Goal: Navigation & Orientation: Find specific page/section

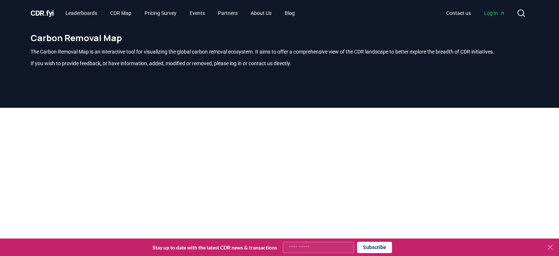
click at [18, 130] on div at bounding box center [279, 236] width 559 height 256
click at [48, 14] on span "CDR . fyi" at bounding box center [42, 13] width 23 height 9
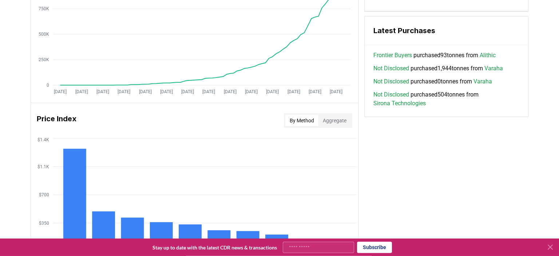
scroll to position [422, 0]
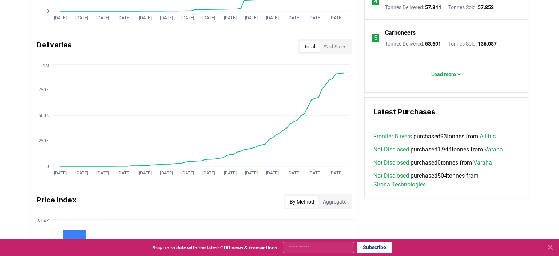
click at [327, 200] on button "Aggregate" at bounding box center [334, 202] width 32 height 12
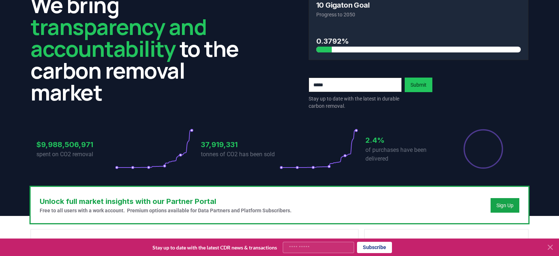
scroll to position [0, 0]
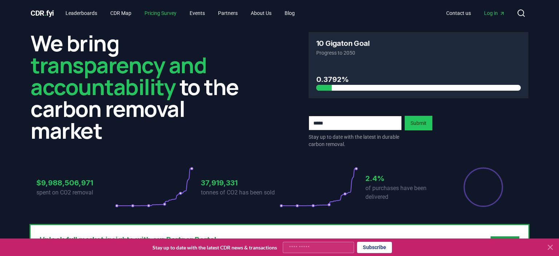
click at [166, 16] on link "Pricing Survey" at bounding box center [161, 13] width 44 height 13
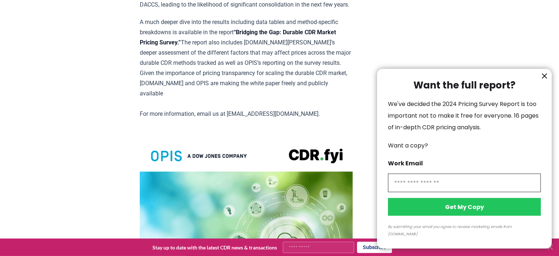
scroll to position [1498, 0]
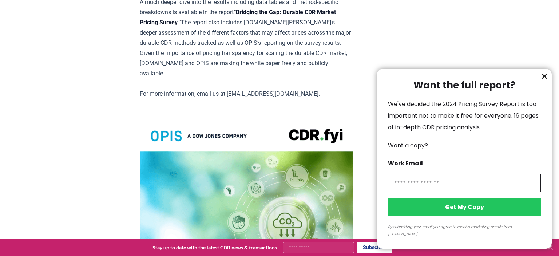
click at [544, 78] on icon "information" at bounding box center [544, 76] width 4 height 4
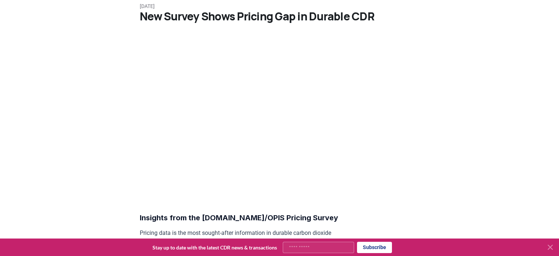
scroll to position [0, 0]
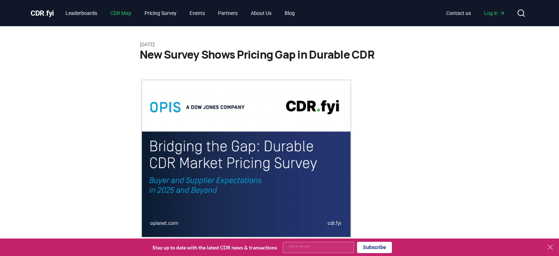
click at [133, 13] on link "CDR Map" at bounding box center [120, 13] width 33 height 13
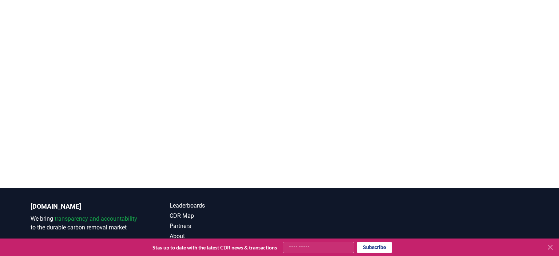
scroll to position [60, 0]
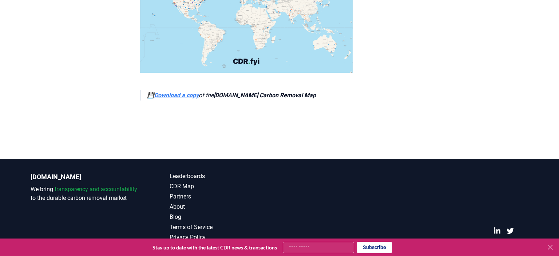
scroll to position [2920, 0]
